Goal: Navigation & Orientation: Find specific page/section

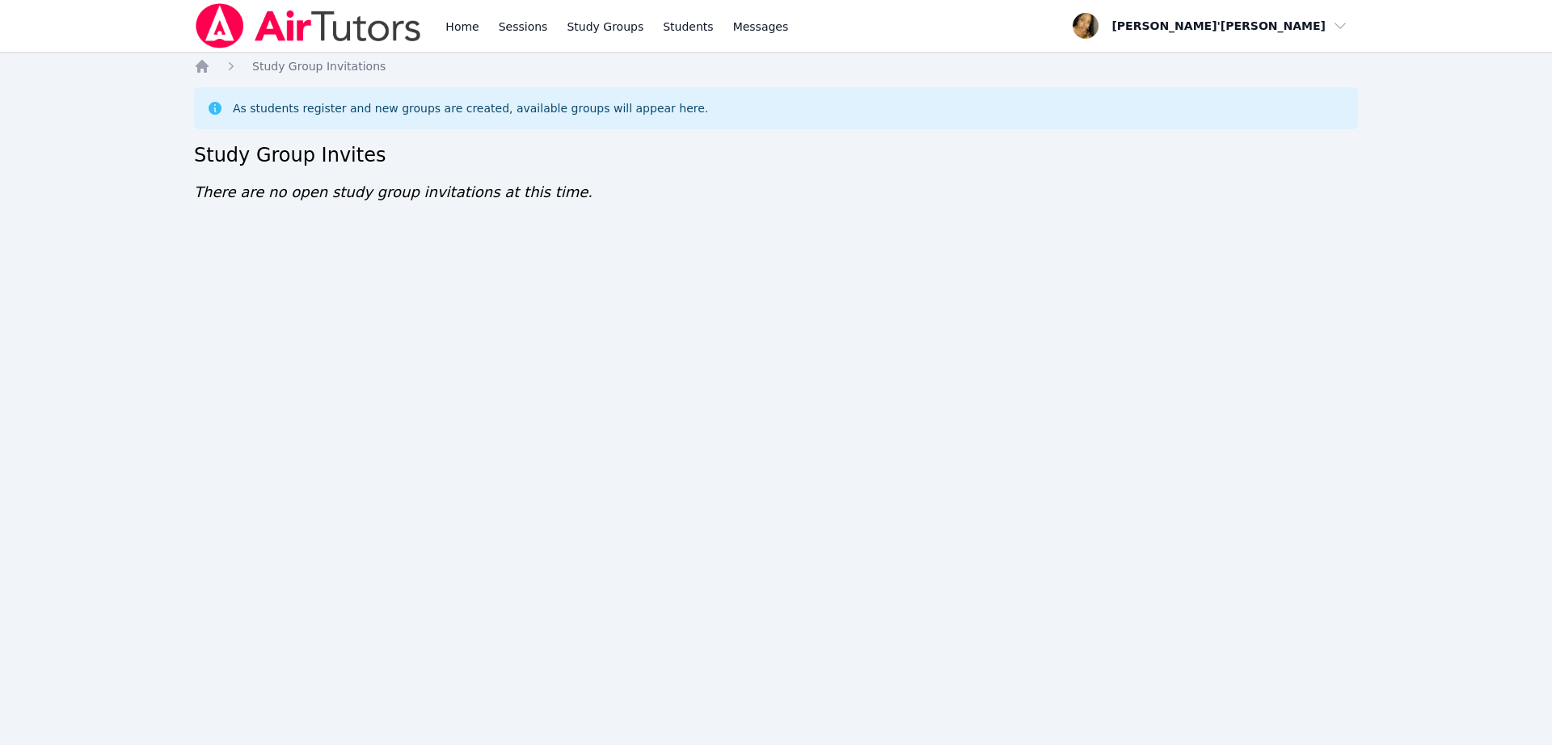
click at [202, 247] on div "Home Sessions Study Groups Students Messages Open user menu Lee'Tayna Hostick O…" at bounding box center [776, 372] width 1552 height 745
click at [1109, 435] on div "Home Sessions Study Groups Students Messages Open user menu Lee'Tayna Hostick O…" at bounding box center [776, 372] width 1552 height 745
